Goal: Task Accomplishment & Management: Complete application form

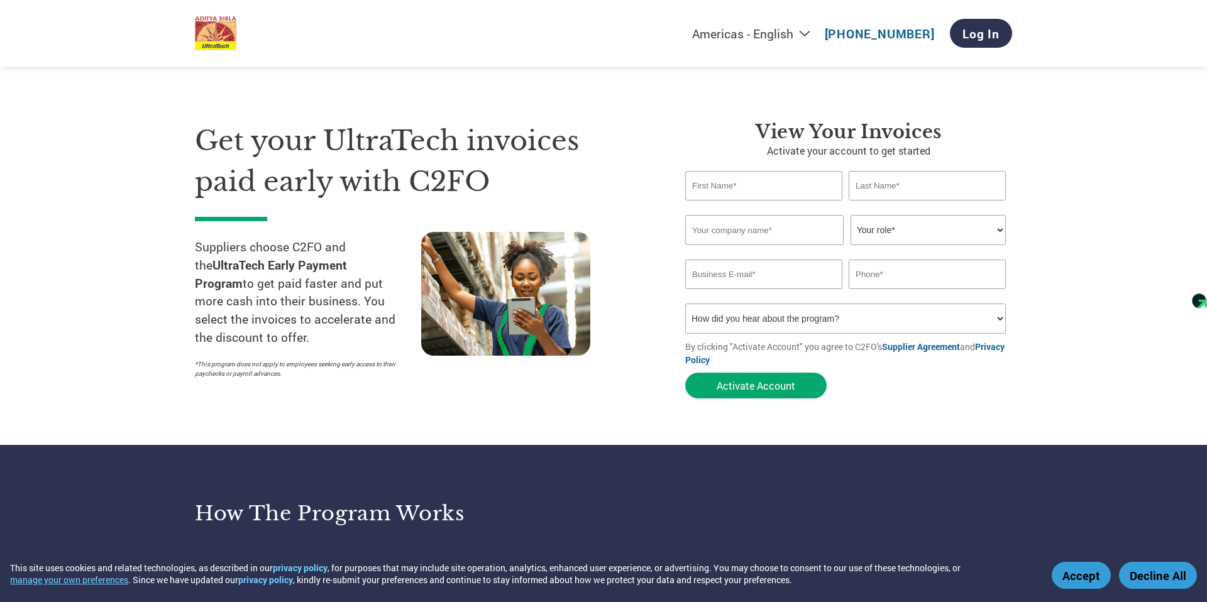
click at [768, 180] on input "text" at bounding box center [763, 186] width 157 height 30
click at [785, 185] on input "text" at bounding box center [763, 186] width 157 height 30
type input "MOHIT"
click at [811, 179] on input "MOHIT" at bounding box center [763, 186] width 157 height 30
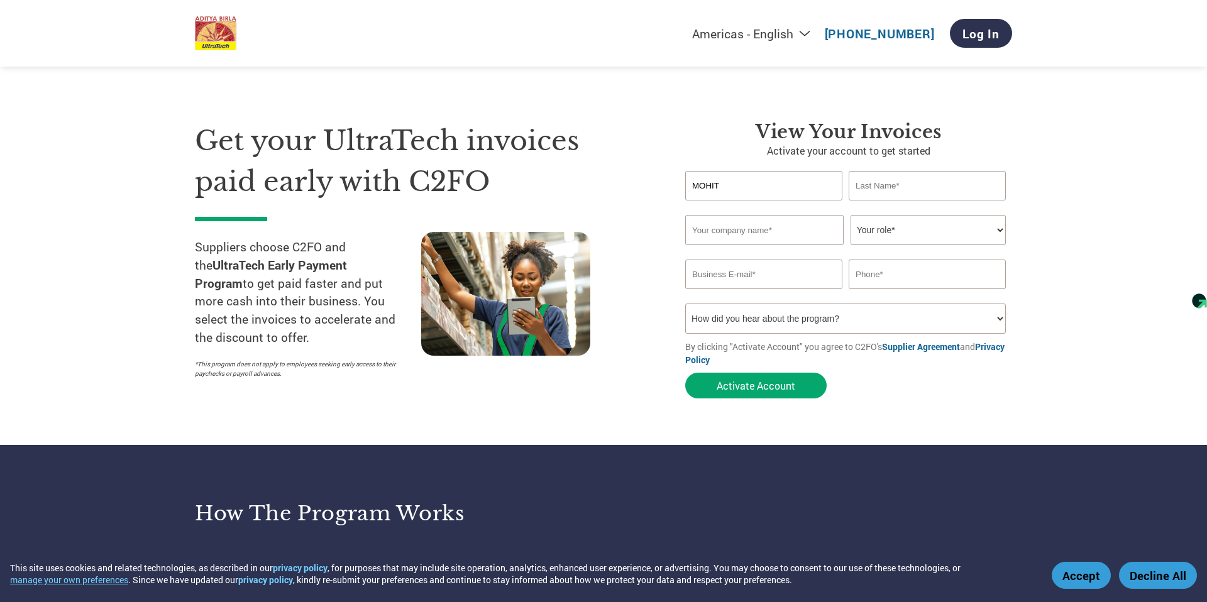
click at [811, 179] on input "MOHIT" at bounding box center [763, 186] width 157 height 30
type input "MOHIT"
click at [924, 194] on input "text" at bounding box center [927, 186] width 157 height 30
type input "[PERSON_NAME]"
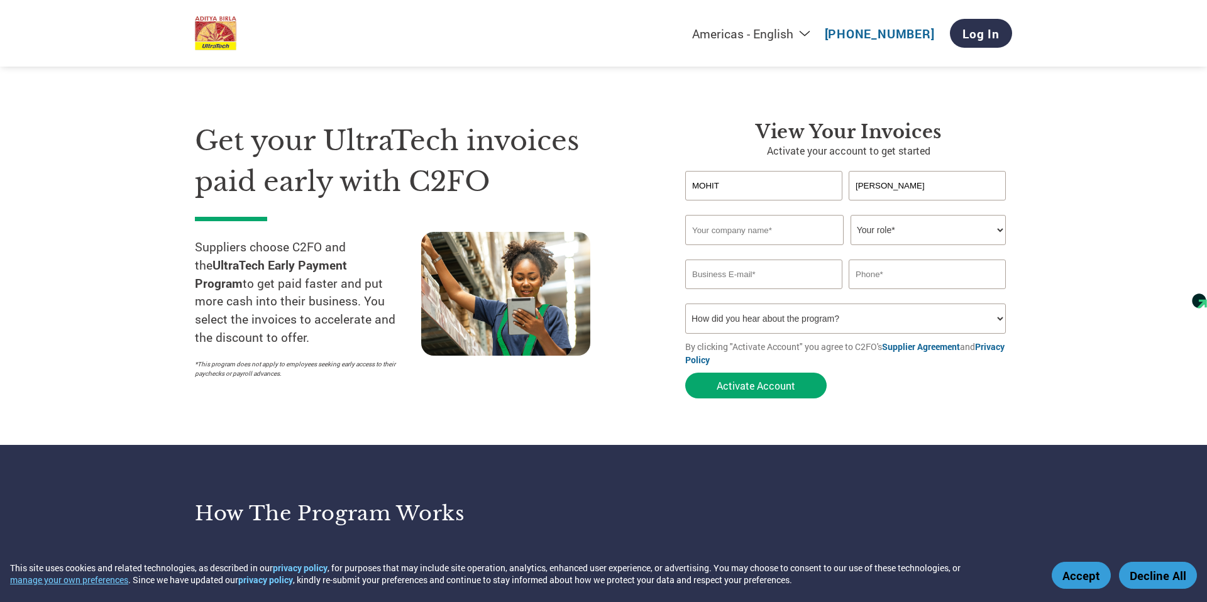
click at [822, 233] on input "text" at bounding box center [764, 230] width 158 height 30
type input "Rajesh Logistics Pvt Ltd"
type input "[EMAIL_ADDRESS][DOMAIN_NAME]"
type input "09848196781"
click at [875, 240] on select "Your role* CFO Controller Credit Manager Finance Director Treasurer CEO Preside…" at bounding box center [928, 230] width 155 height 30
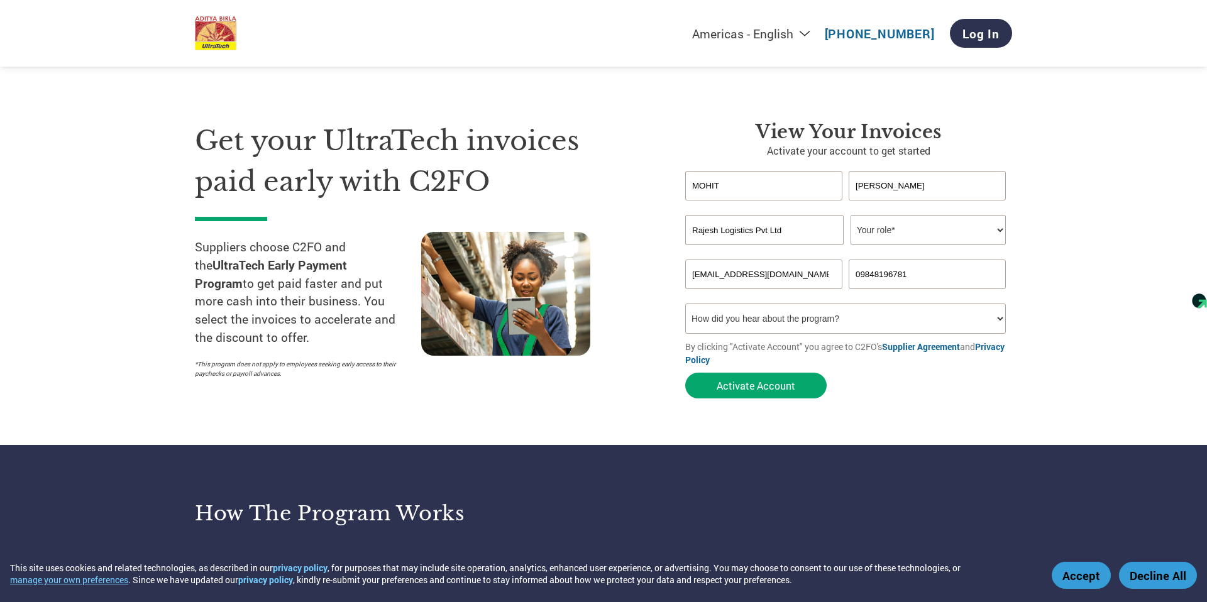
select select "OWNER_FOUNDER"
click at [851, 215] on select "Your role* CFO Controller Credit Manager Finance Director Treasurer CEO Preside…" at bounding box center [928, 230] width 155 height 30
click at [804, 275] on input "[EMAIL_ADDRESS][DOMAIN_NAME]" at bounding box center [763, 275] width 157 height 30
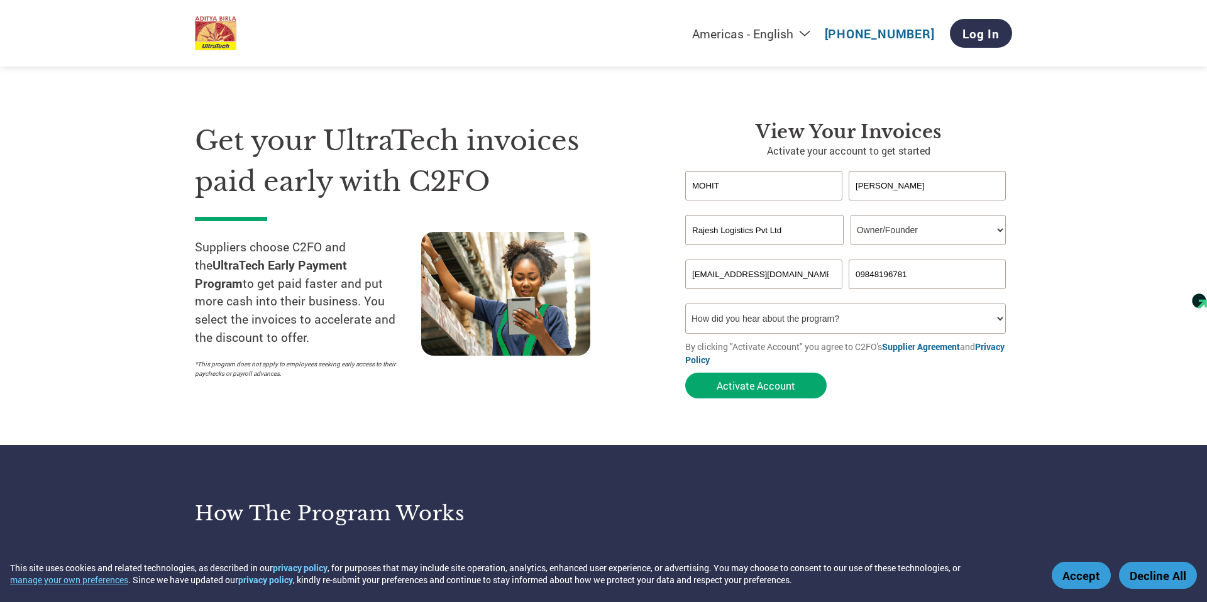
type input "[EMAIL_ADDRESS][DOMAIN_NAME]"
click at [863, 272] on input "09848196781" at bounding box center [927, 275] width 157 height 30
click at [861, 274] on input "09848196781" at bounding box center [927, 275] width 157 height 30
type input "9848196781"
click at [868, 319] on select "How did you hear about the program? Received a letter Email Social Media Online…" at bounding box center [845, 319] width 321 height 30
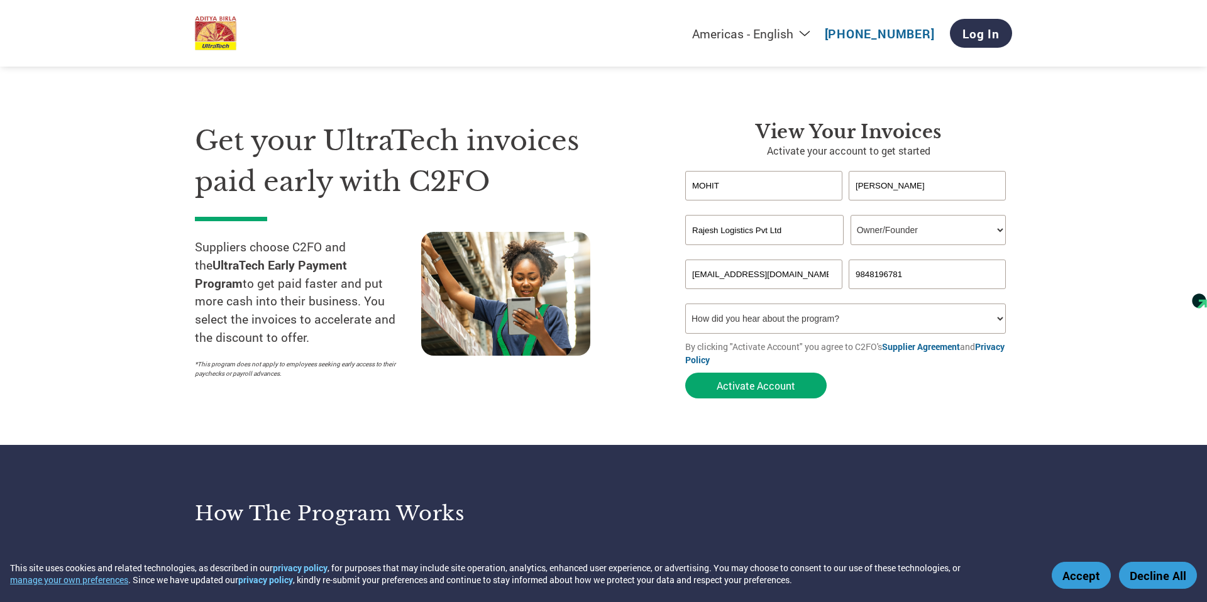
select select "Email"
click at [685, 304] on select "How did you hear about the program? Received a letter Email Social Media Online…" at bounding box center [845, 319] width 321 height 30
click at [769, 388] on button "Activate Account" at bounding box center [755, 386] width 141 height 26
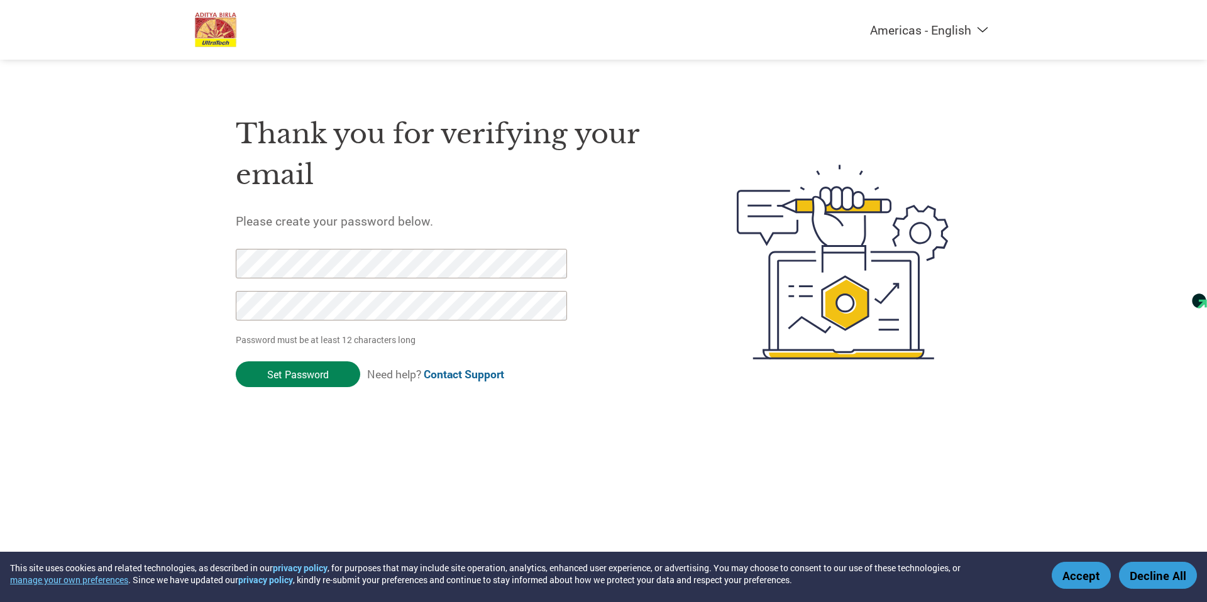
click at [270, 374] on input "Set Password" at bounding box center [298, 375] width 124 height 26
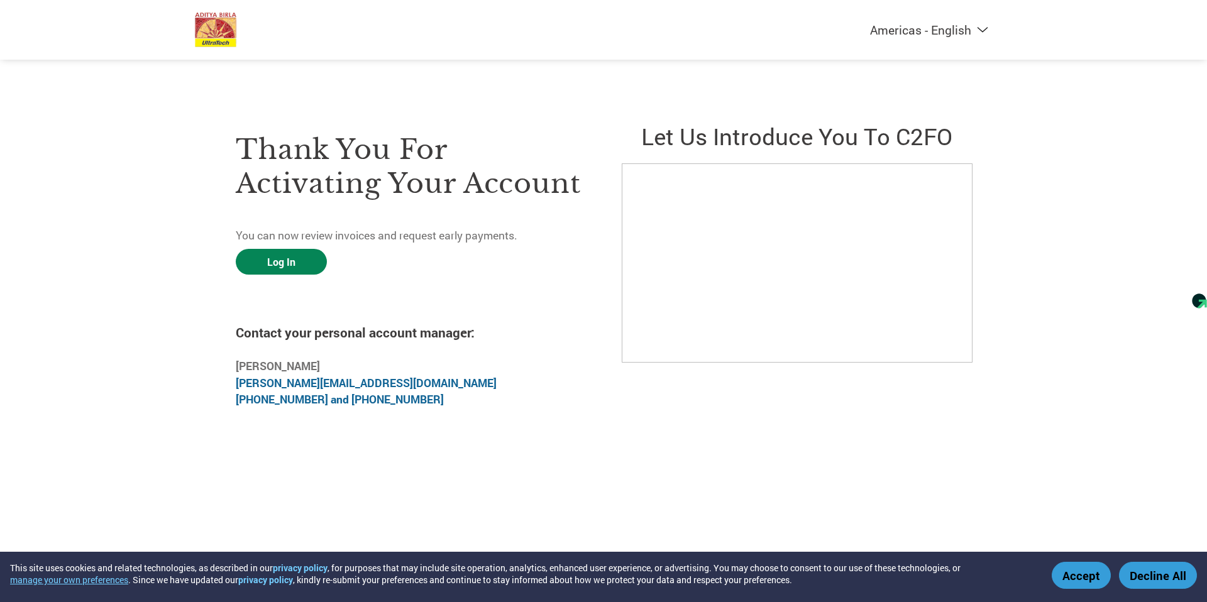
click at [290, 263] on link "Log In" at bounding box center [281, 262] width 91 height 26
